Goal: Task Accomplishment & Management: Manage account settings

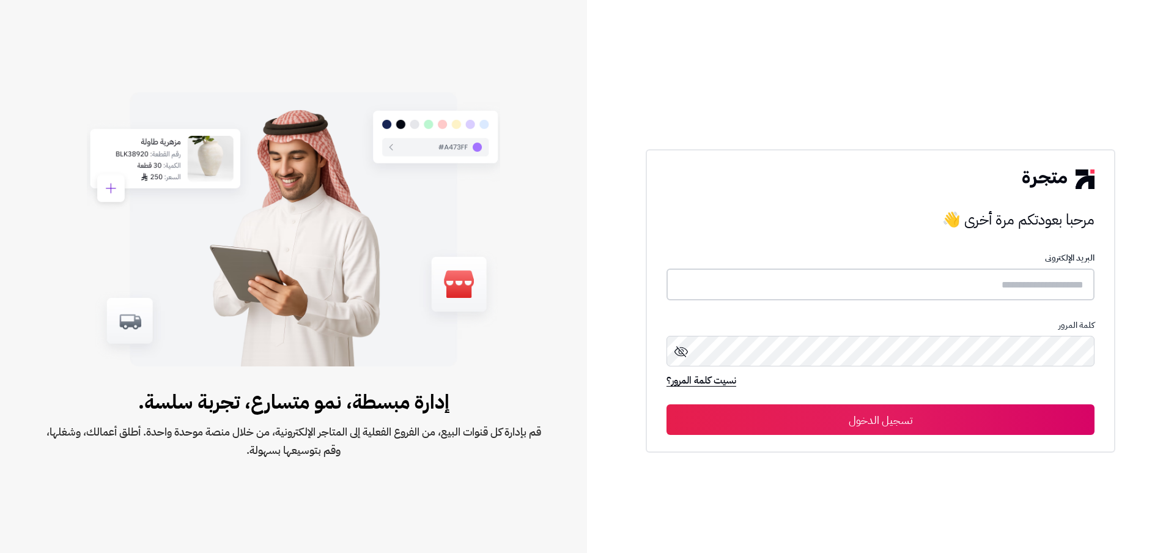
type input "**********"
click at [933, 424] on button "تسجيل الدخول" at bounding box center [880, 418] width 428 height 31
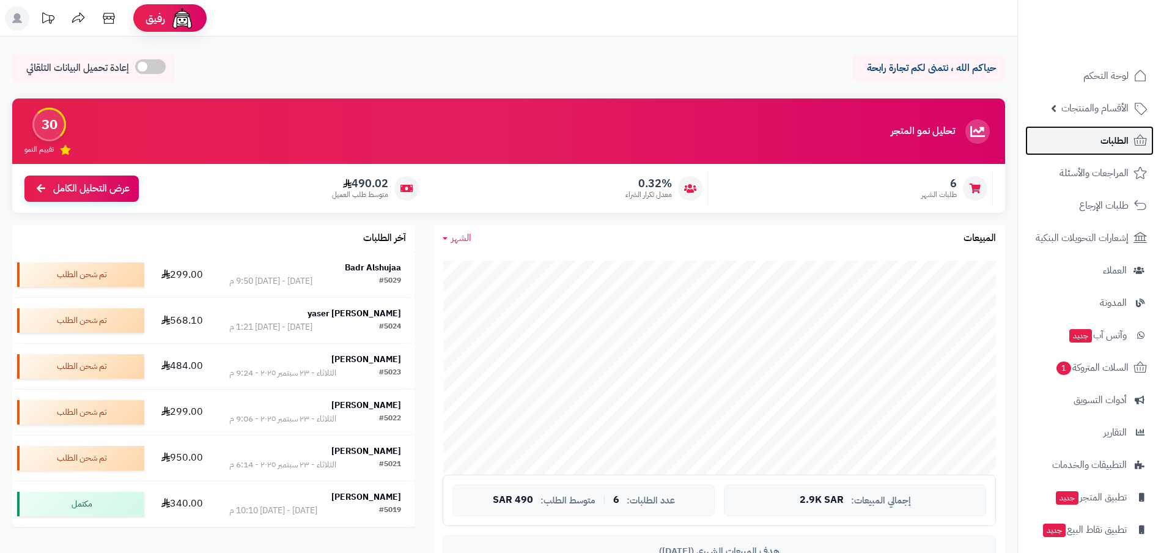
click at [1100, 138] on link "الطلبات" at bounding box center [1089, 140] width 128 height 29
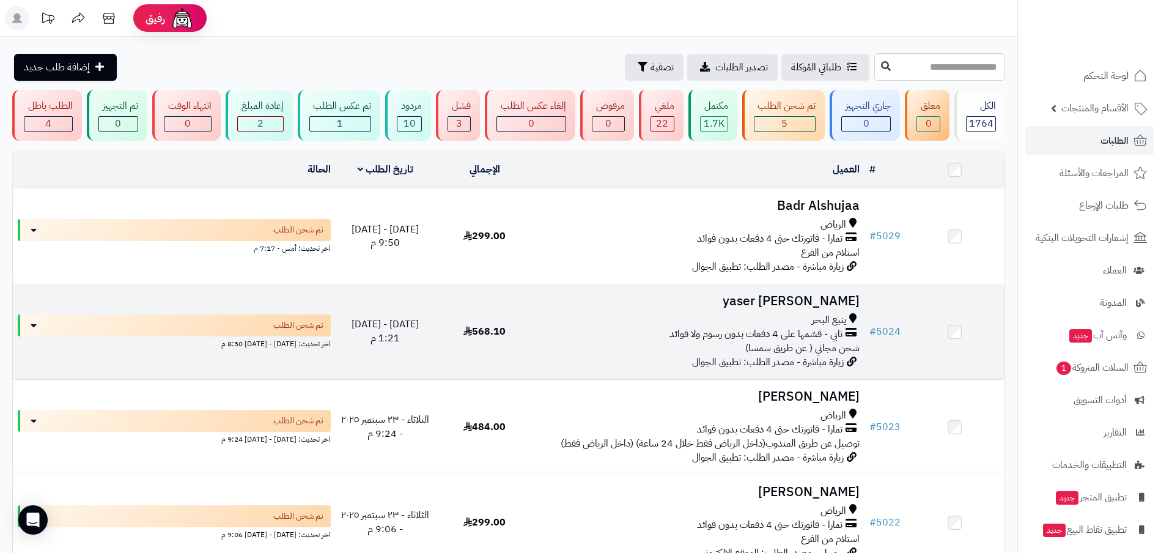
click at [798, 295] on h3 "yaser Al johaniy" at bounding box center [699, 301] width 320 height 14
